Goal: Task Accomplishment & Management: Manage account settings

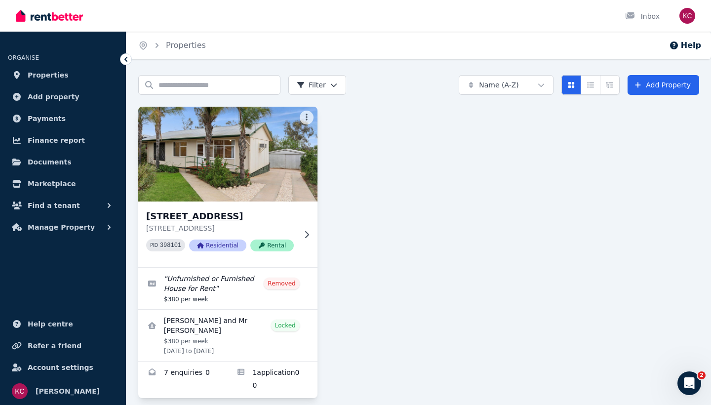
click at [253, 208] on div "[STREET_ADDRESS] [STREET_ADDRESS] PID 398101 Residential Rental" at bounding box center [227, 234] width 179 height 66
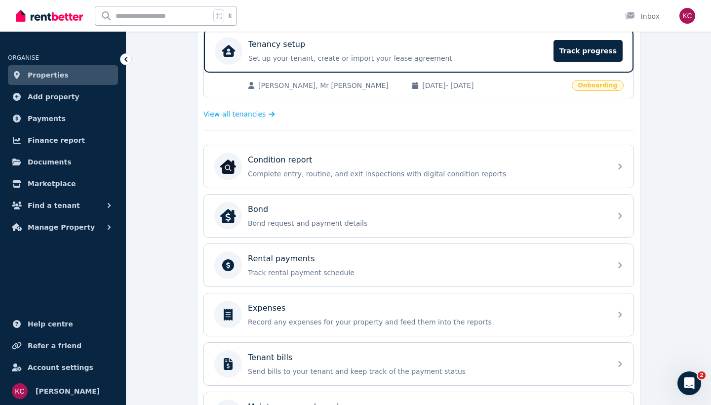
scroll to position [212, 0]
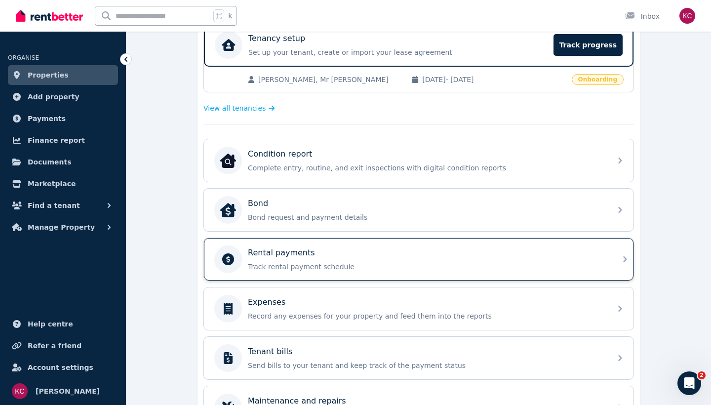
click at [609, 258] on div "Rental payments Track rental payment schedule" at bounding box center [418, 259] width 429 height 42
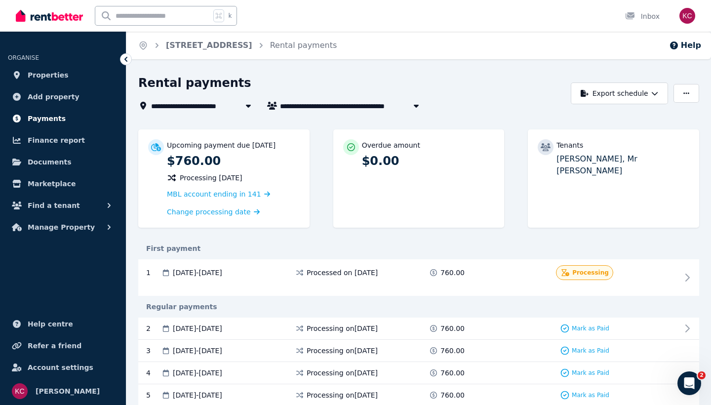
click at [48, 117] on span "Payments" at bounding box center [47, 119] width 38 height 12
